Goal: Task Accomplishment & Management: Complete application form

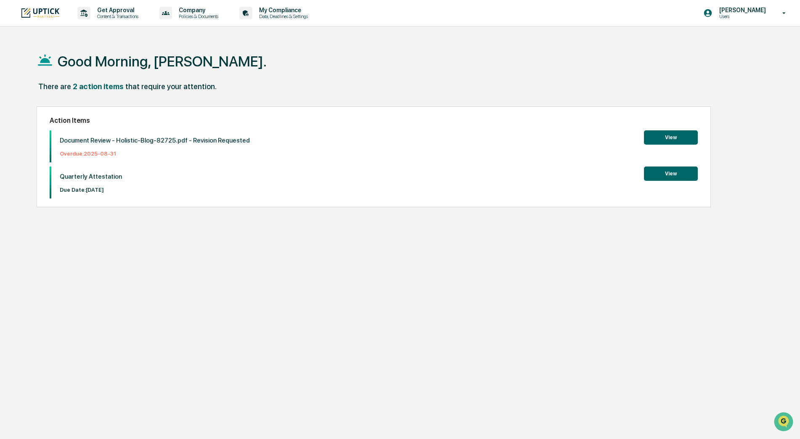
click at [666, 135] on button "View" at bounding box center [671, 137] width 54 height 14
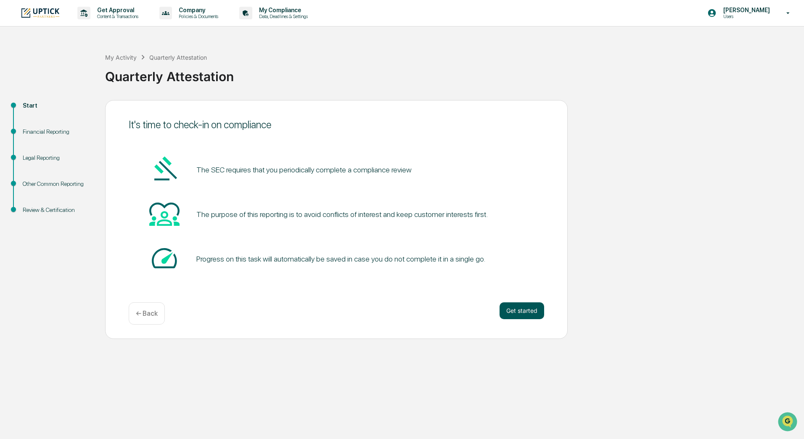
click at [519, 315] on button "Get started" at bounding box center [522, 310] width 45 height 17
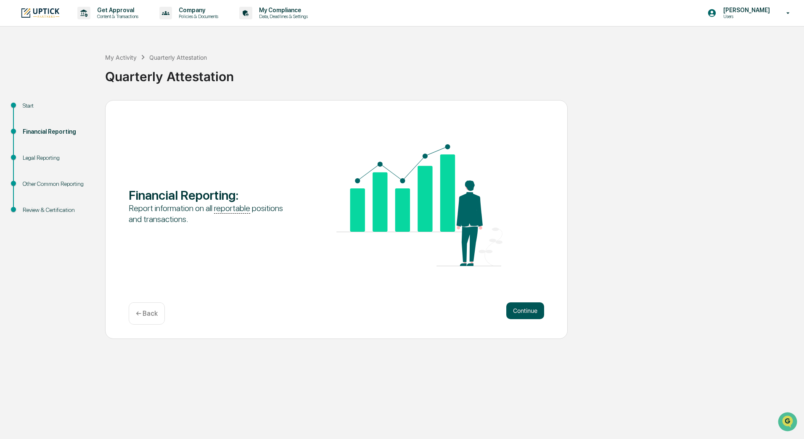
click at [524, 312] on button "Continue" at bounding box center [525, 310] width 38 height 17
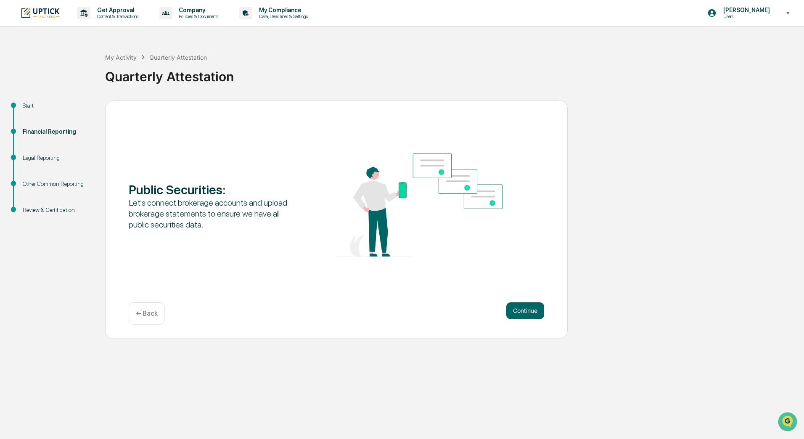
click at [524, 312] on button "Continue" at bounding box center [525, 310] width 38 height 17
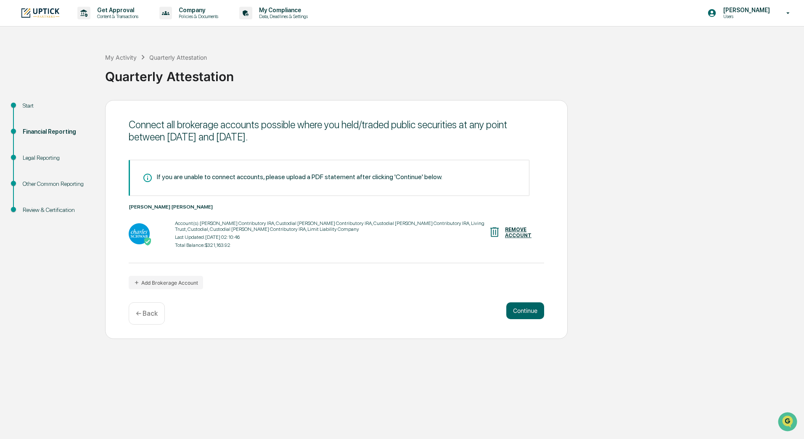
click at [524, 312] on button "Continue" at bounding box center [525, 310] width 38 height 17
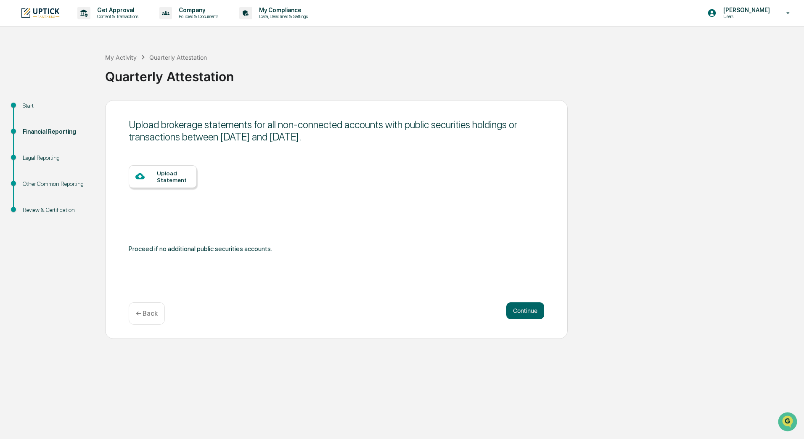
click at [524, 312] on button "Continue" at bounding box center [525, 310] width 38 height 17
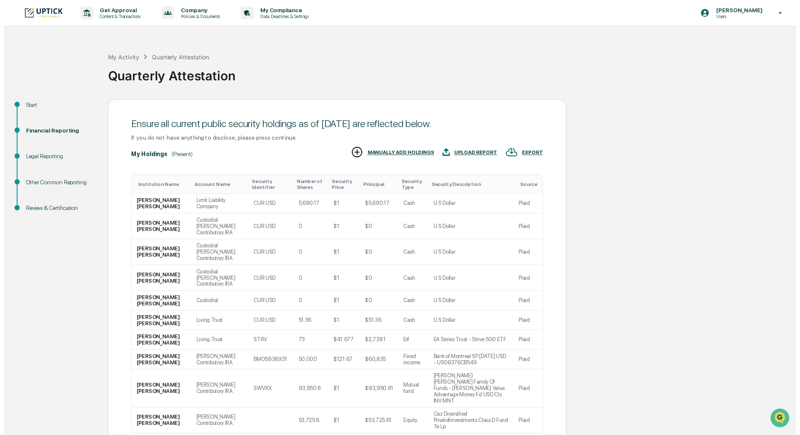
scroll to position [34, 0]
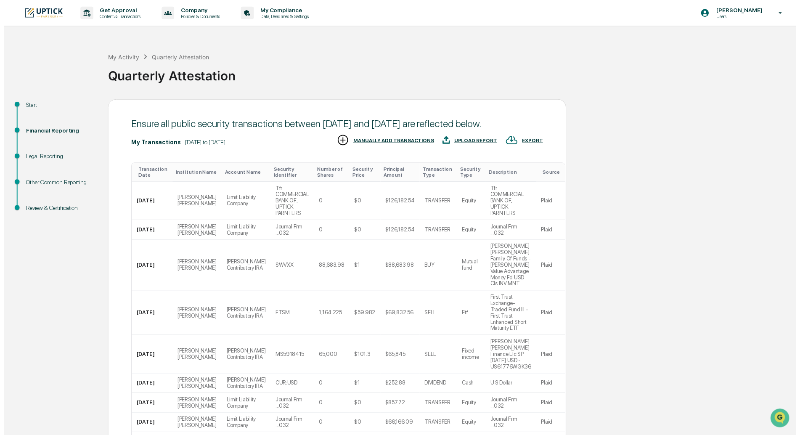
scroll to position [77, 0]
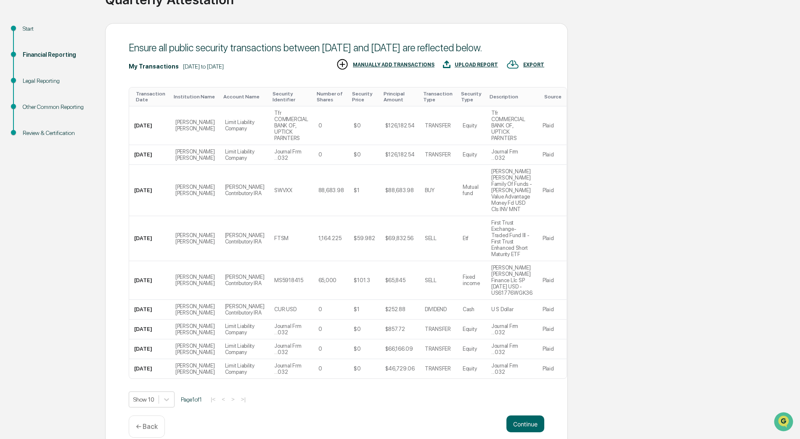
click at [524, 415] on button "Continue" at bounding box center [525, 423] width 38 height 17
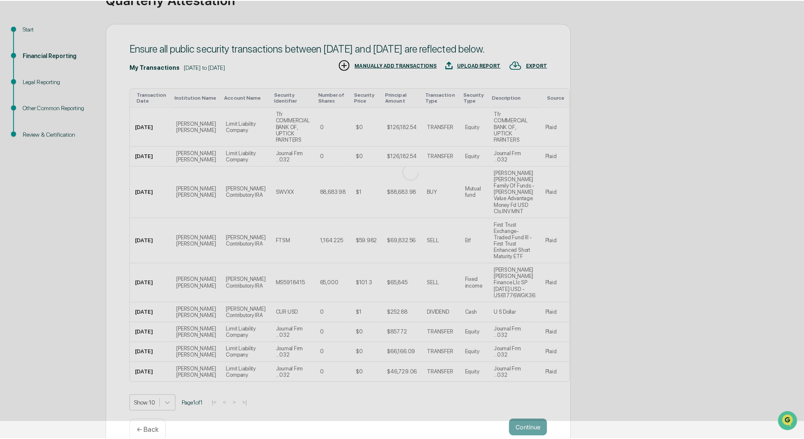
scroll to position [0, 0]
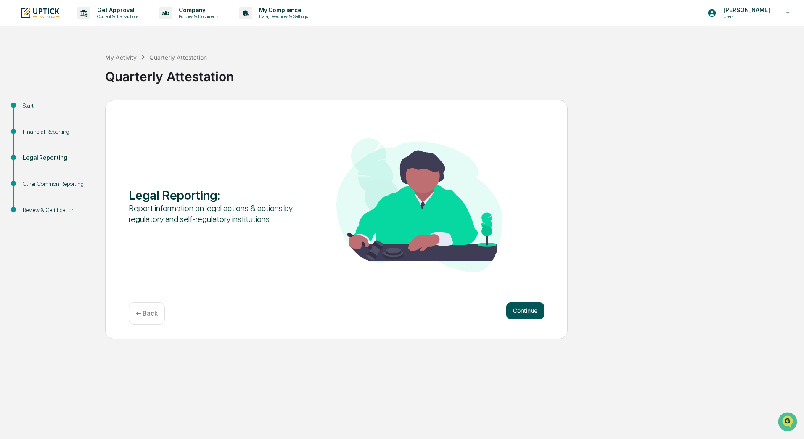
click at [522, 312] on button "Continue" at bounding box center [525, 310] width 38 height 17
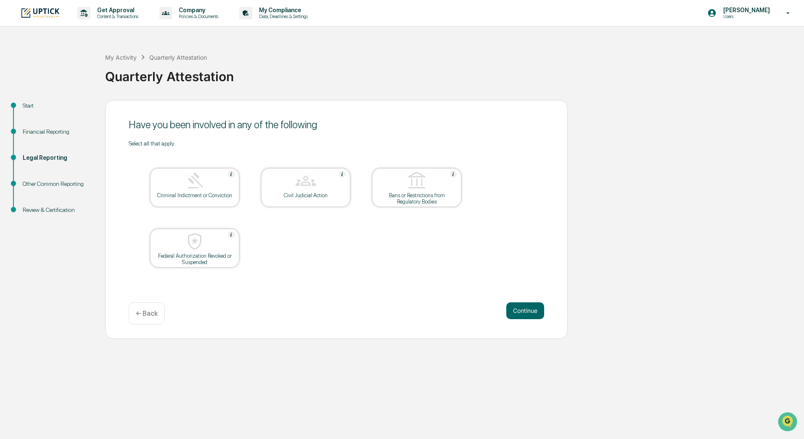
click at [522, 312] on button "Continue" at bounding box center [525, 310] width 38 height 17
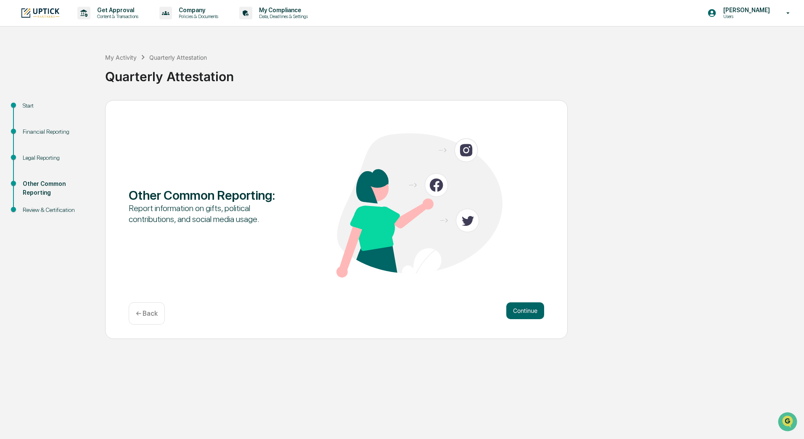
click at [522, 312] on button "Continue" at bounding box center [525, 310] width 38 height 17
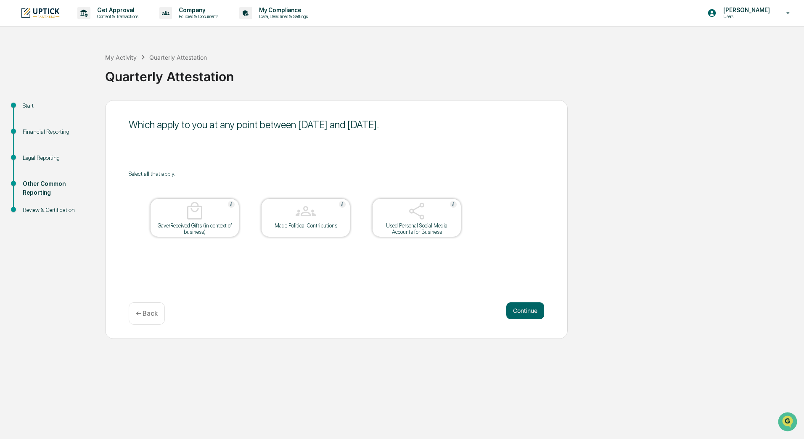
click at [522, 312] on button "Continue" at bounding box center [525, 310] width 38 height 17
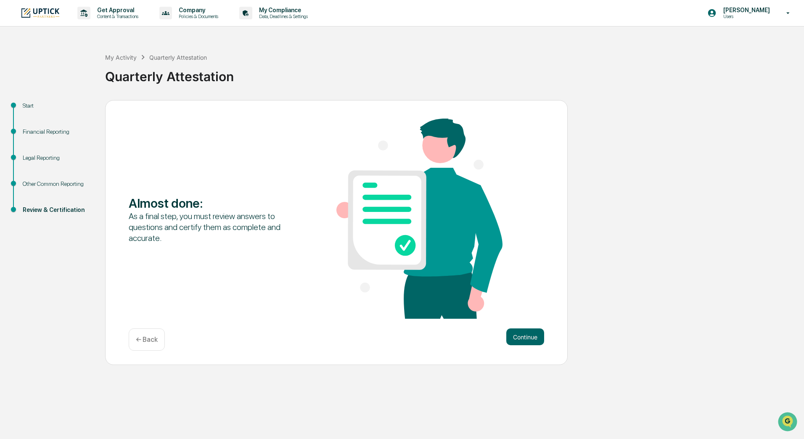
click at [148, 336] on p "← Back" at bounding box center [147, 340] width 22 height 8
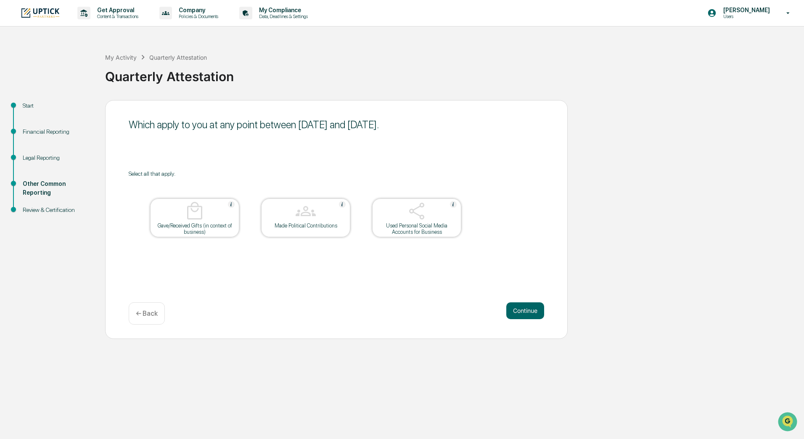
click at [413, 223] on div "Used Personal Social Media Accounts for Business" at bounding box center [417, 228] width 76 height 13
click at [516, 315] on button "Continue" at bounding box center [525, 310] width 38 height 17
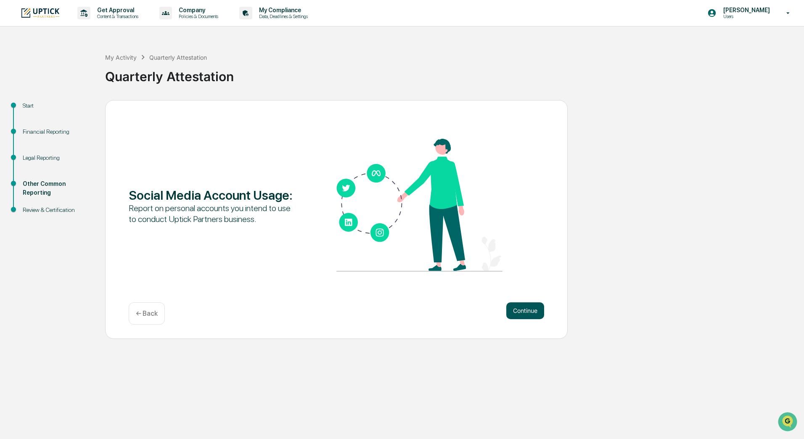
click at [523, 311] on button "Continue" at bounding box center [525, 310] width 38 height 17
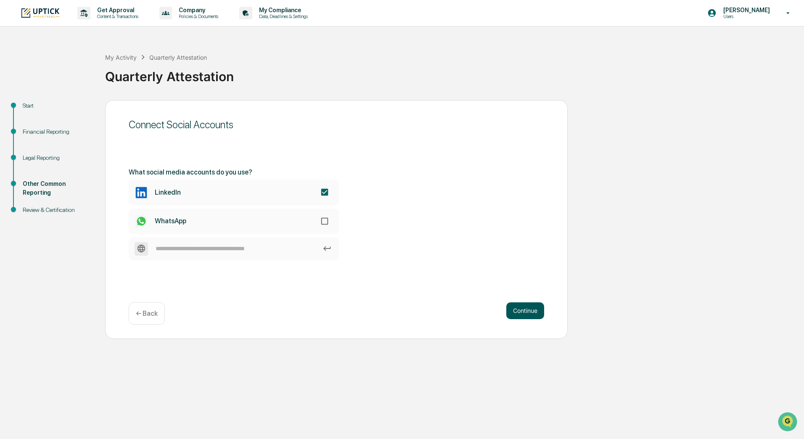
click at [532, 309] on button "Continue" at bounding box center [525, 310] width 38 height 17
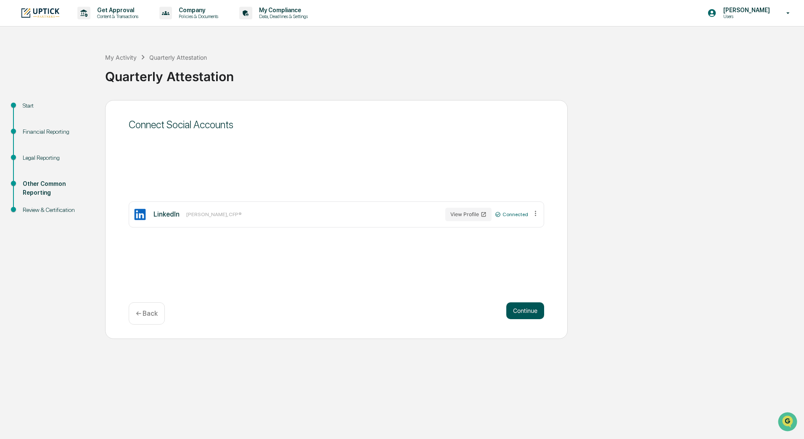
click at [532, 309] on button "Continue" at bounding box center [525, 310] width 38 height 17
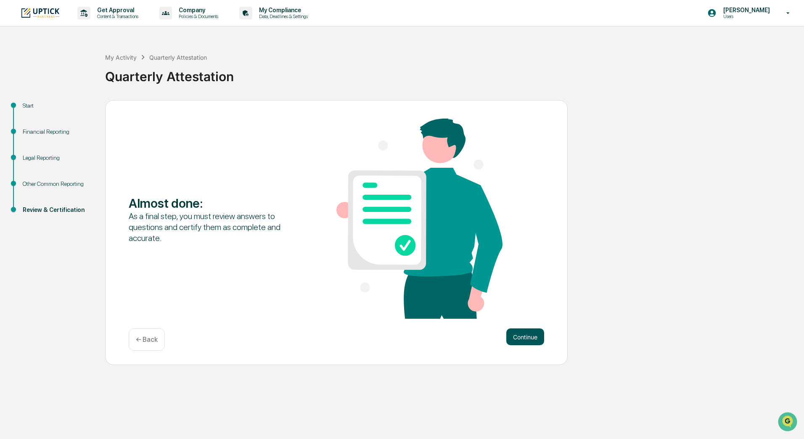
click at [525, 341] on button "Continue" at bounding box center [525, 336] width 38 height 17
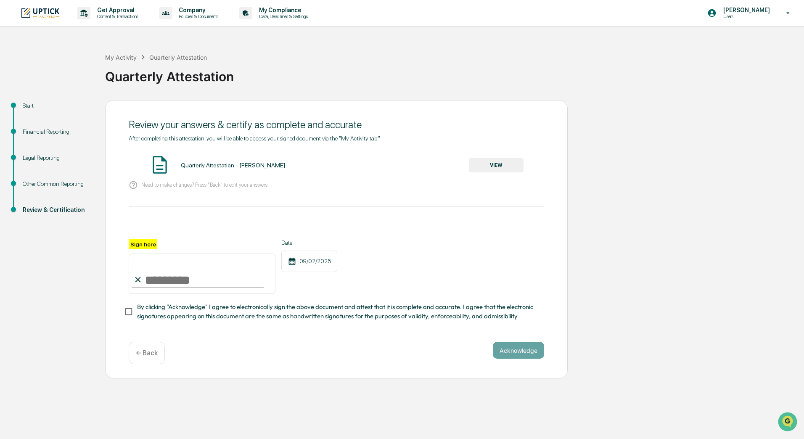
click at [164, 279] on input "Sign here" at bounding box center [202, 274] width 147 height 40
type input "**********"
click at [526, 352] on button "Acknowledge" at bounding box center [518, 350] width 51 height 17
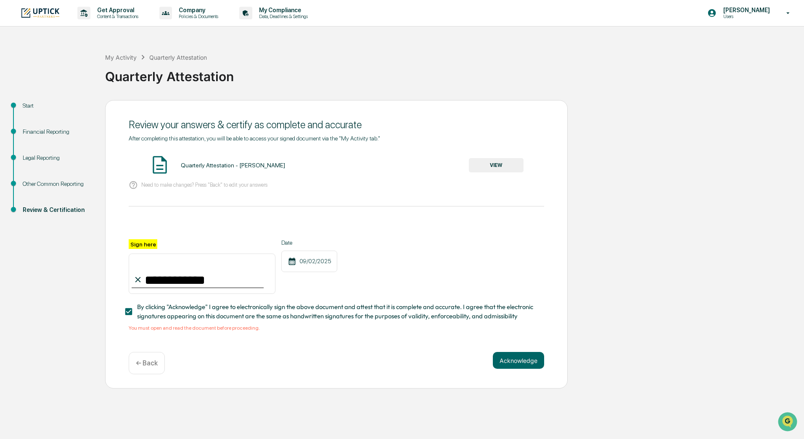
click at [504, 164] on button "VIEW" at bounding box center [496, 165] width 55 height 14
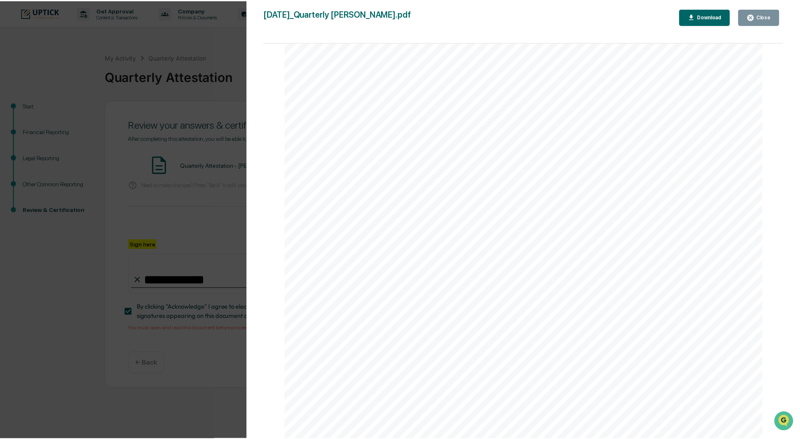
scroll to position [3132, 0]
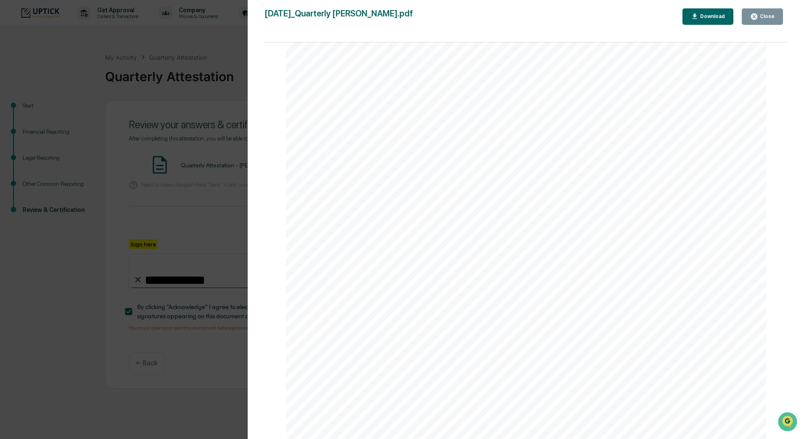
click at [761, 15] on div "Close" at bounding box center [766, 16] width 16 height 6
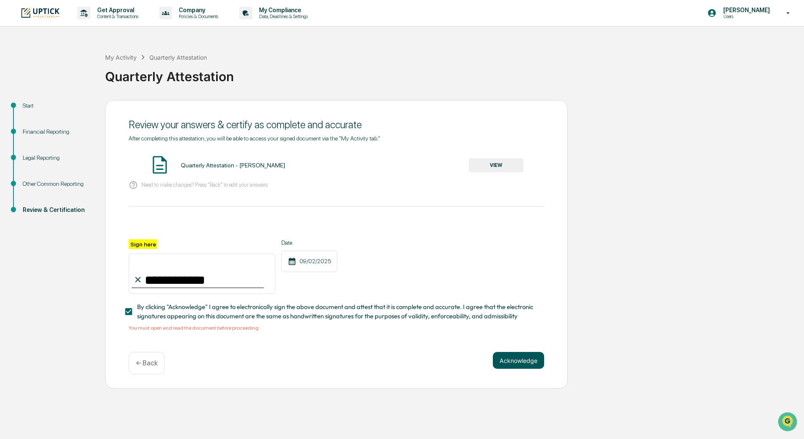
click at [529, 363] on button "Acknowledge" at bounding box center [518, 360] width 51 height 17
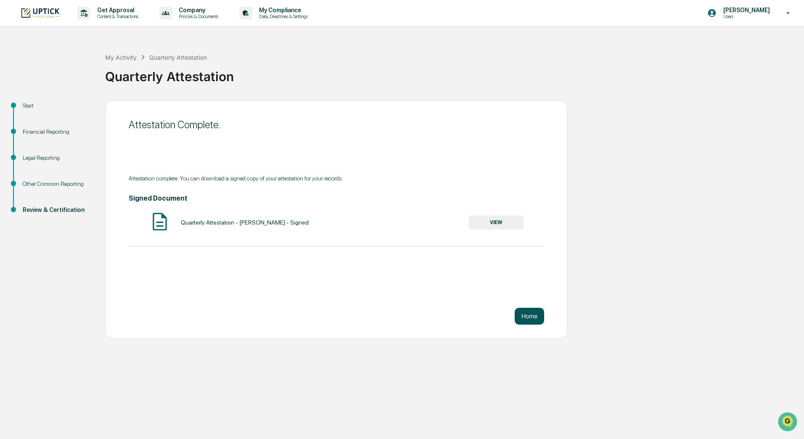
click at [529, 320] on button "Home" at bounding box center [529, 316] width 29 height 17
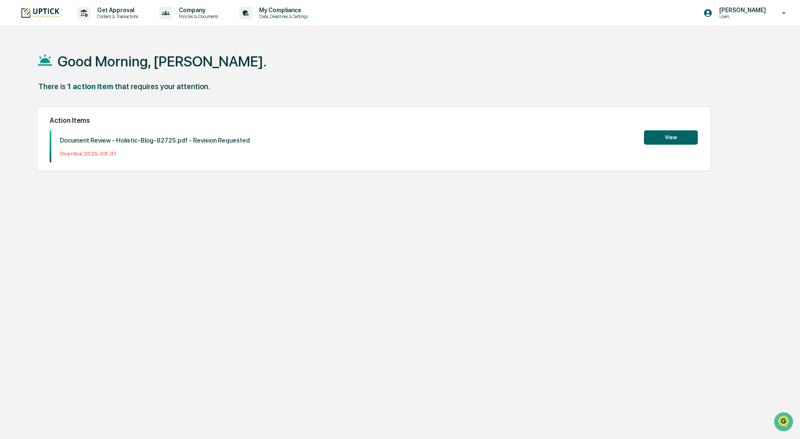
click at [275, 281] on div "Good Morning, [PERSON_NAME]. There is 1 action item that requires your attentio…" at bounding box center [396, 259] width 745 height 439
